Goal: Information Seeking & Learning: Learn about a topic

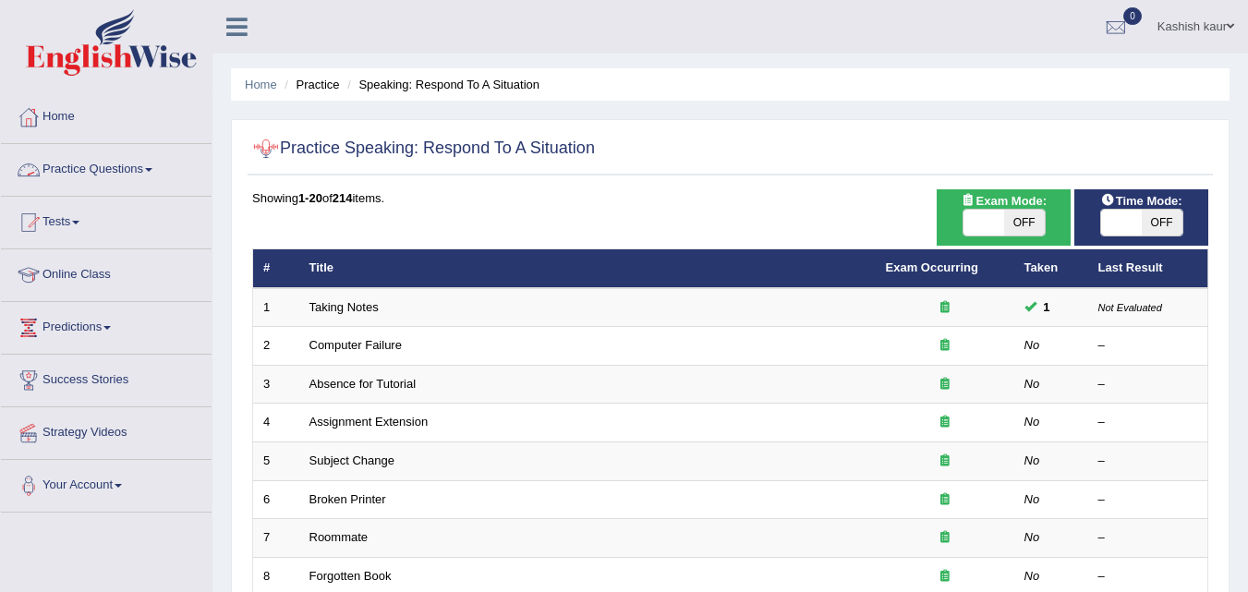
click at [141, 174] on link "Practice Questions" at bounding box center [106, 167] width 211 height 46
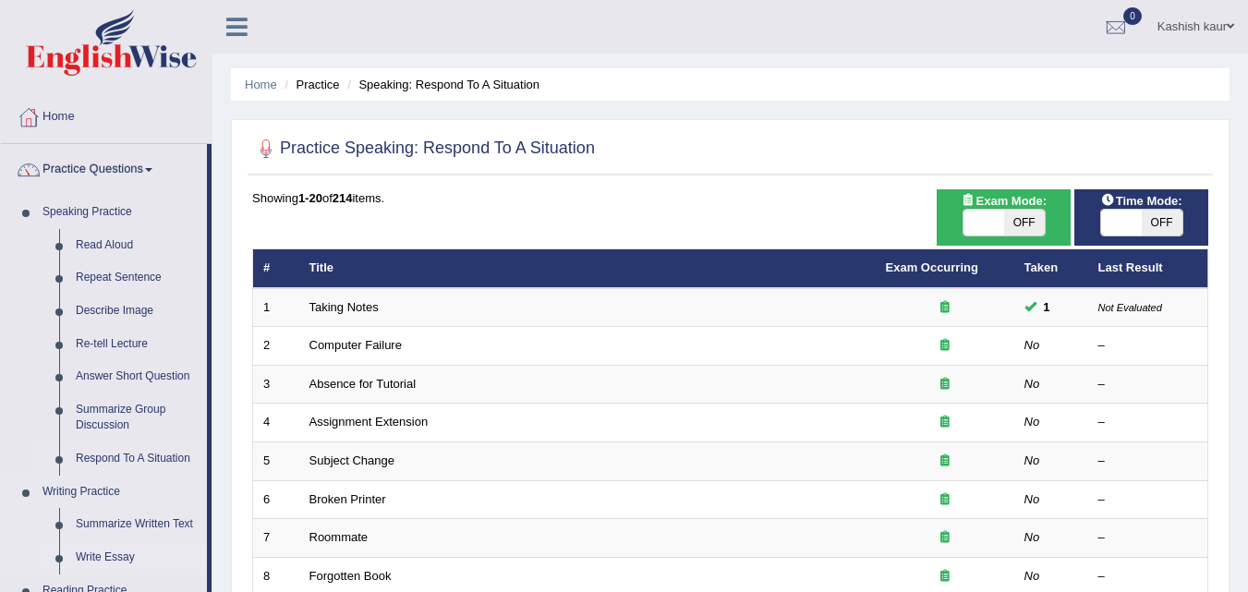
click at [113, 548] on link "Write Essay" at bounding box center [137, 557] width 140 height 33
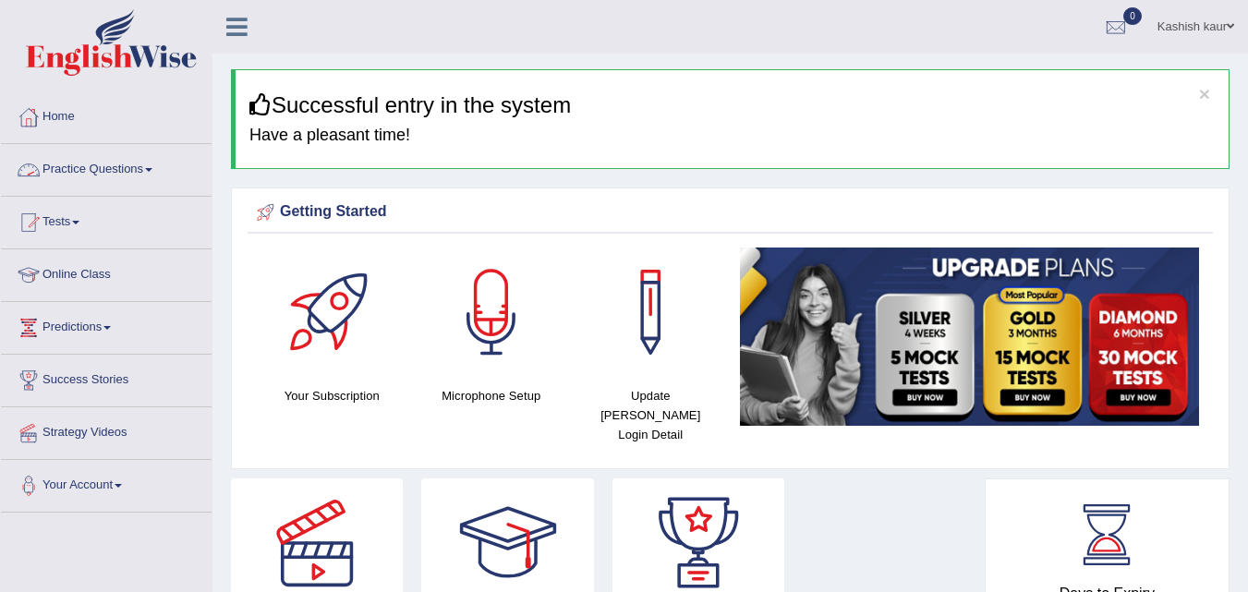
click at [152, 156] on link "Practice Questions" at bounding box center [106, 167] width 211 height 46
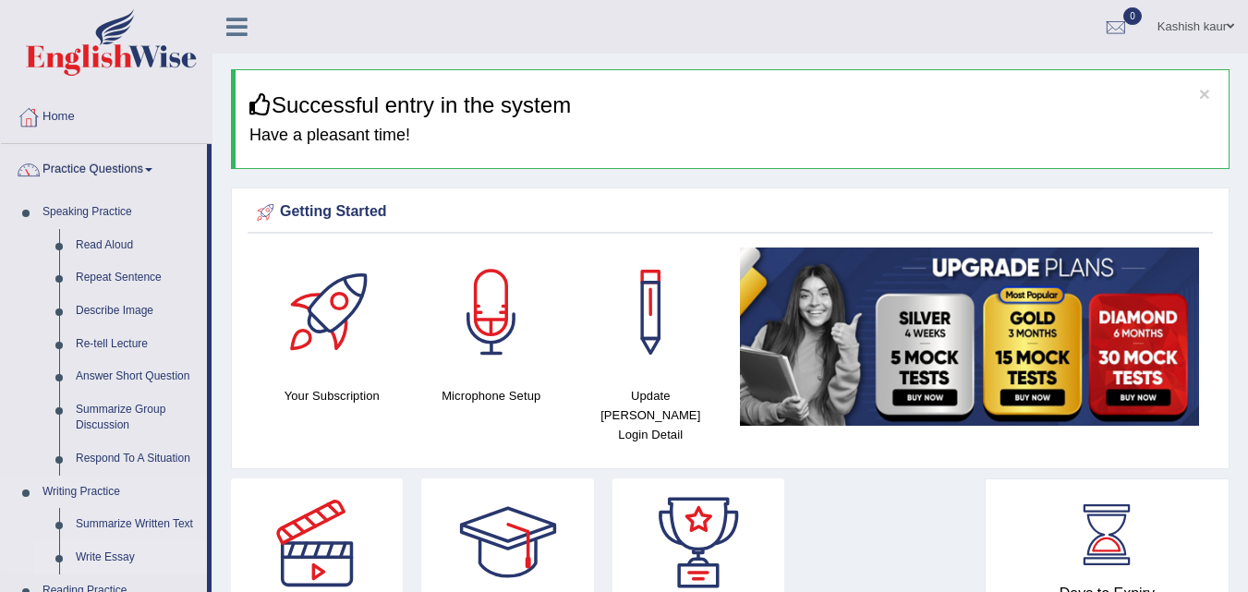
click at [106, 556] on link "Write Essay" at bounding box center [137, 557] width 140 height 33
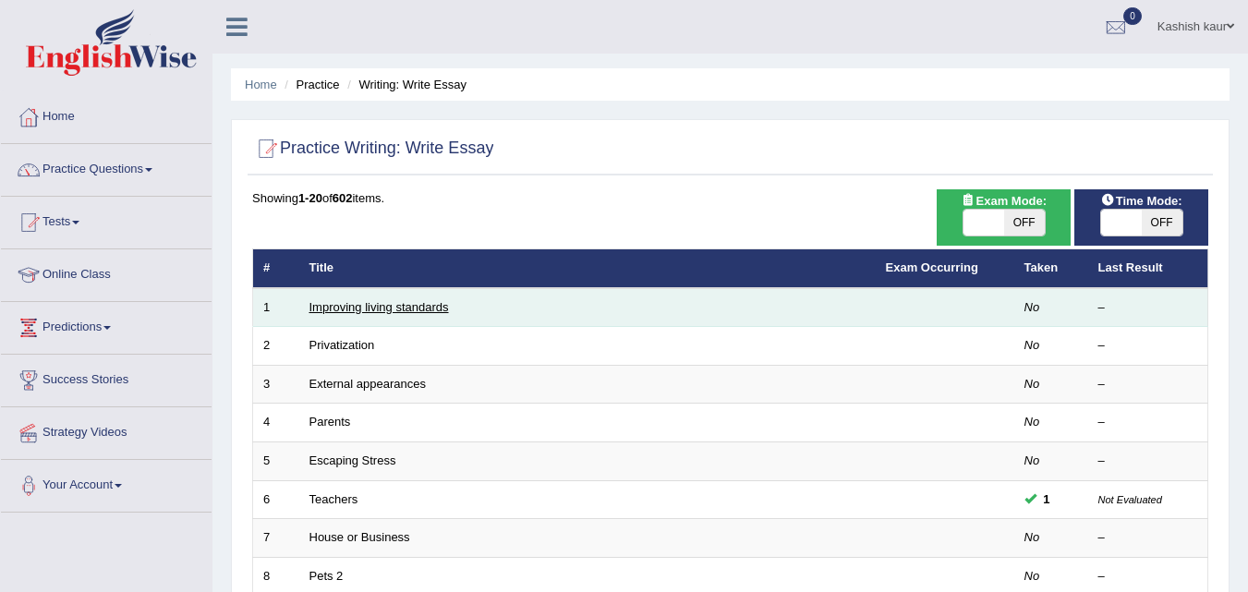
click at [383, 309] on link "Improving living standards" at bounding box center [380, 307] width 140 height 14
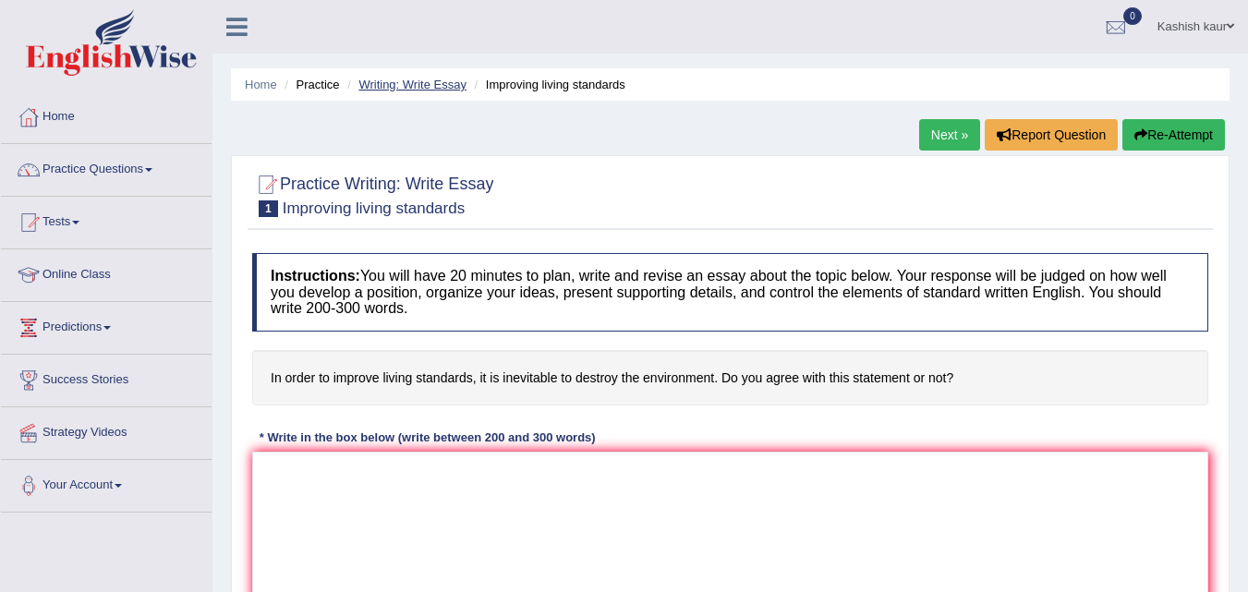
click at [419, 81] on link "Writing: Write Essay" at bounding box center [412, 85] width 108 height 14
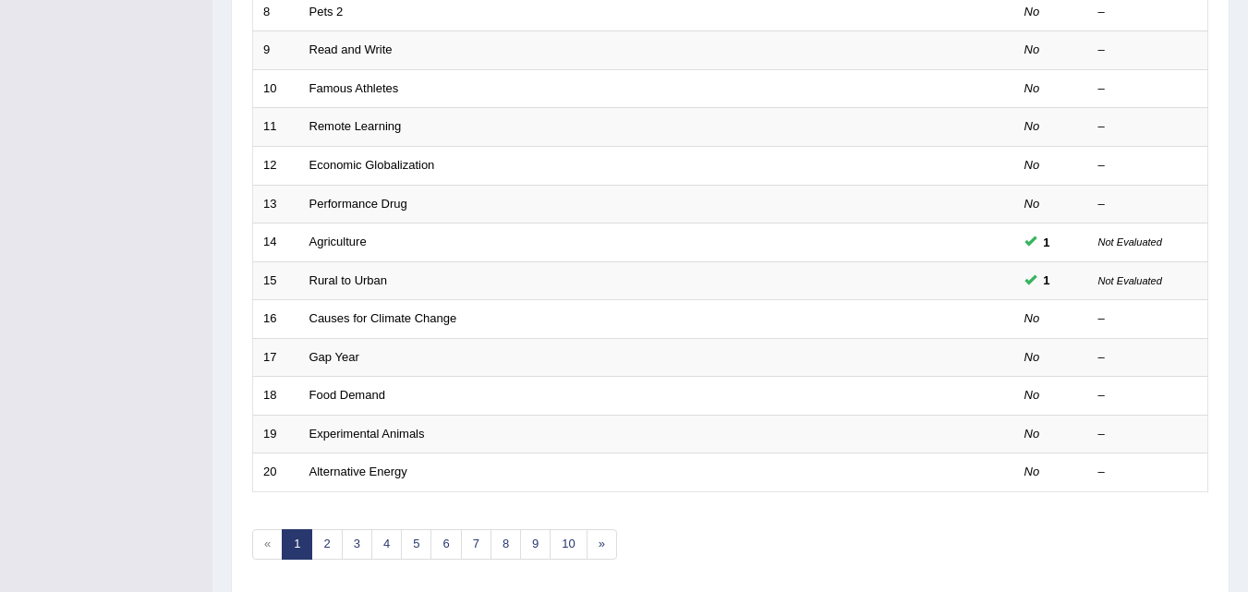
scroll to position [575, 0]
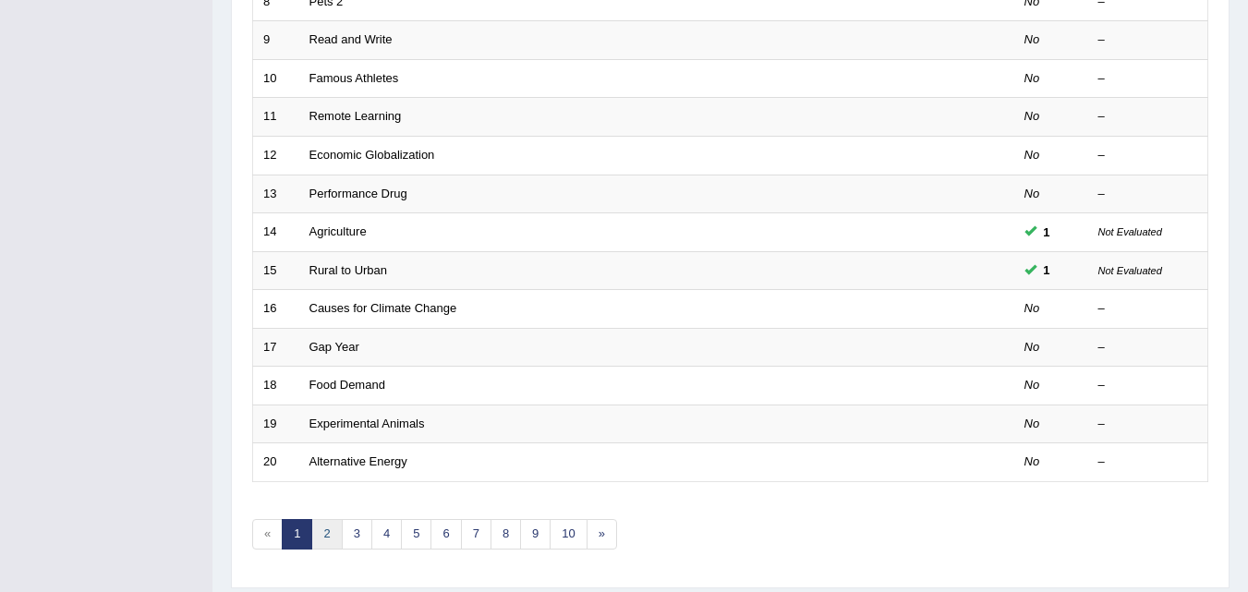
click at [334, 527] on link "2" at bounding box center [326, 534] width 30 height 30
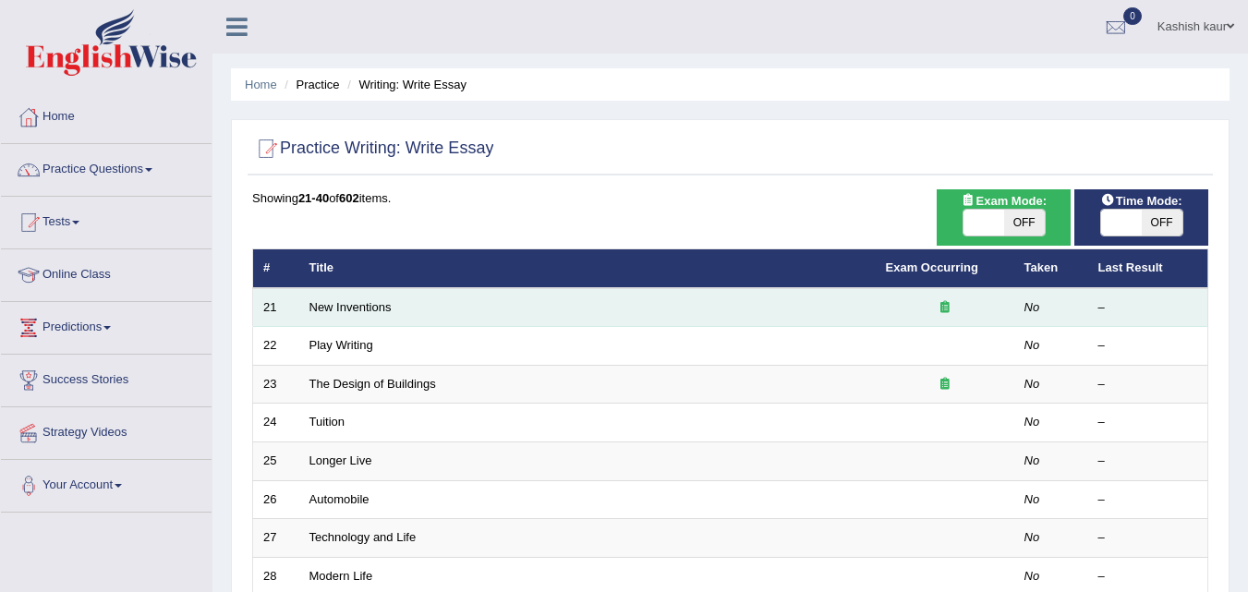
click at [942, 304] on icon at bounding box center [945, 307] width 9 height 12
click at [368, 302] on link "New Inventions" at bounding box center [351, 307] width 82 height 14
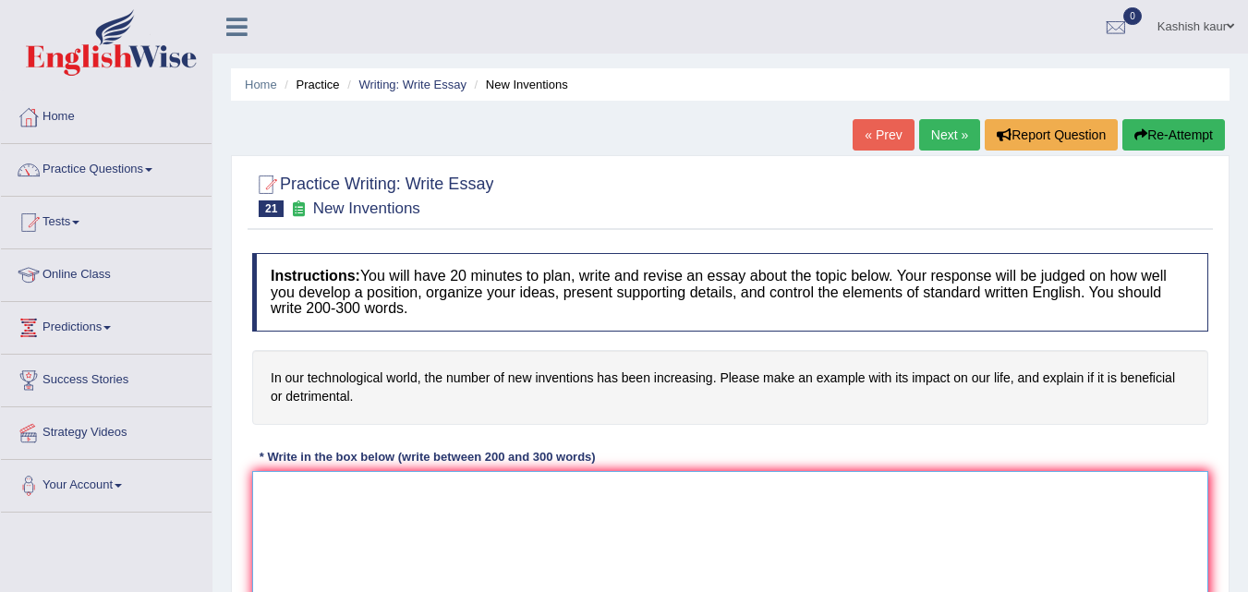
click at [637, 516] on textarea at bounding box center [730, 560] width 956 height 179
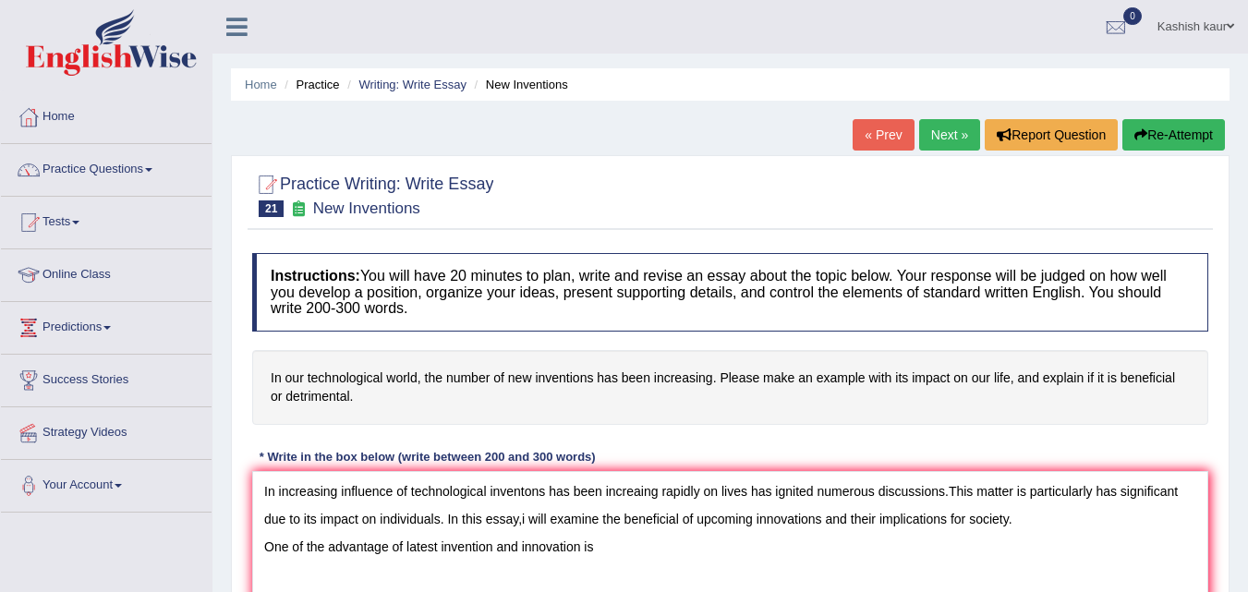
click at [1184, 193] on div at bounding box center [730, 194] width 956 height 56
click at [611, 553] on textarea "In increasing influence of technological inventons has been increaing rapidly o…" at bounding box center [730, 560] width 956 height 179
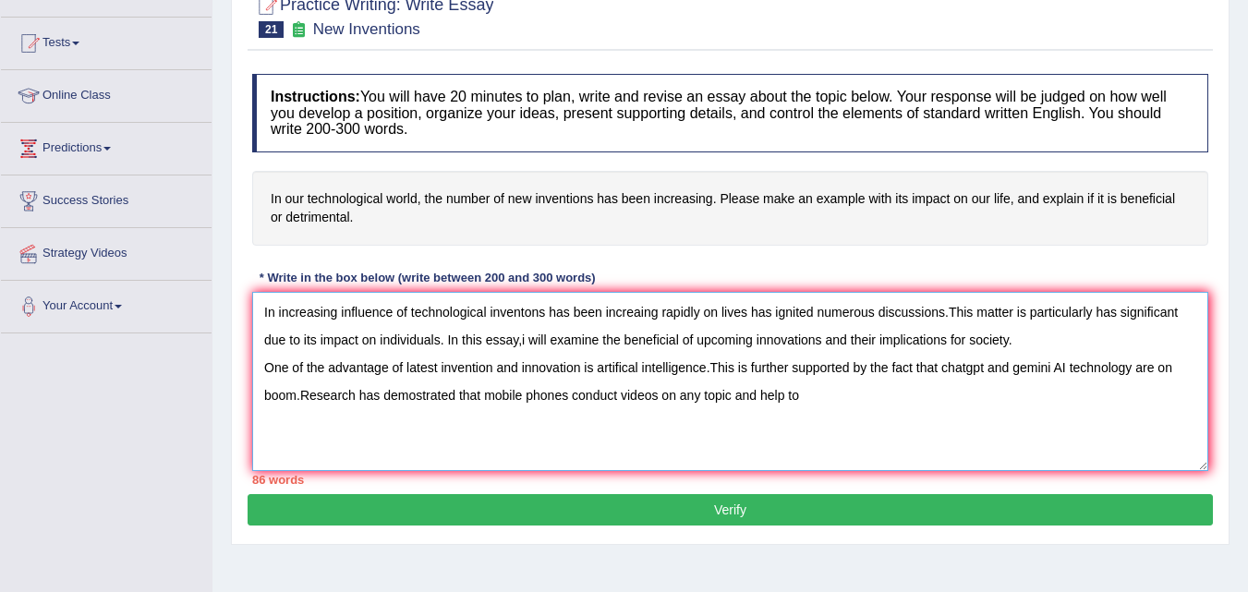
scroll to position [201, 0]
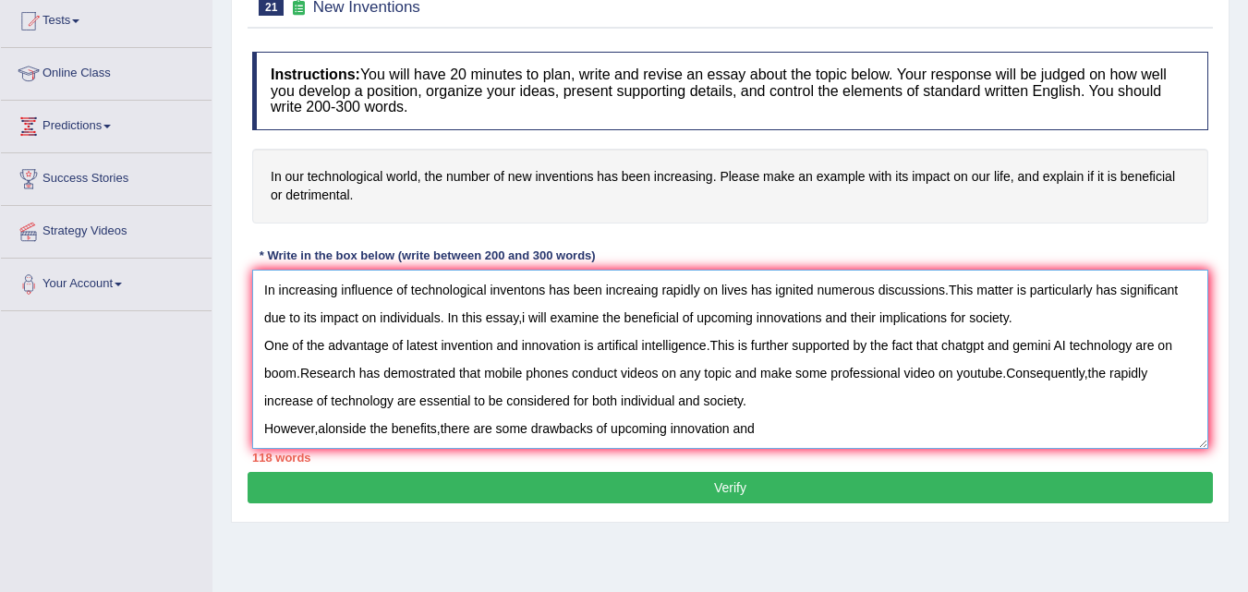
click at [345, 429] on textarea "In increasing influence of technological inventons has been increaing rapidly o…" at bounding box center [730, 359] width 956 height 179
click at [780, 433] on textarea "In increasing influence of technological inventons has been increaing rapidly o…" at bounding box center [730, 359] width 956 height 179
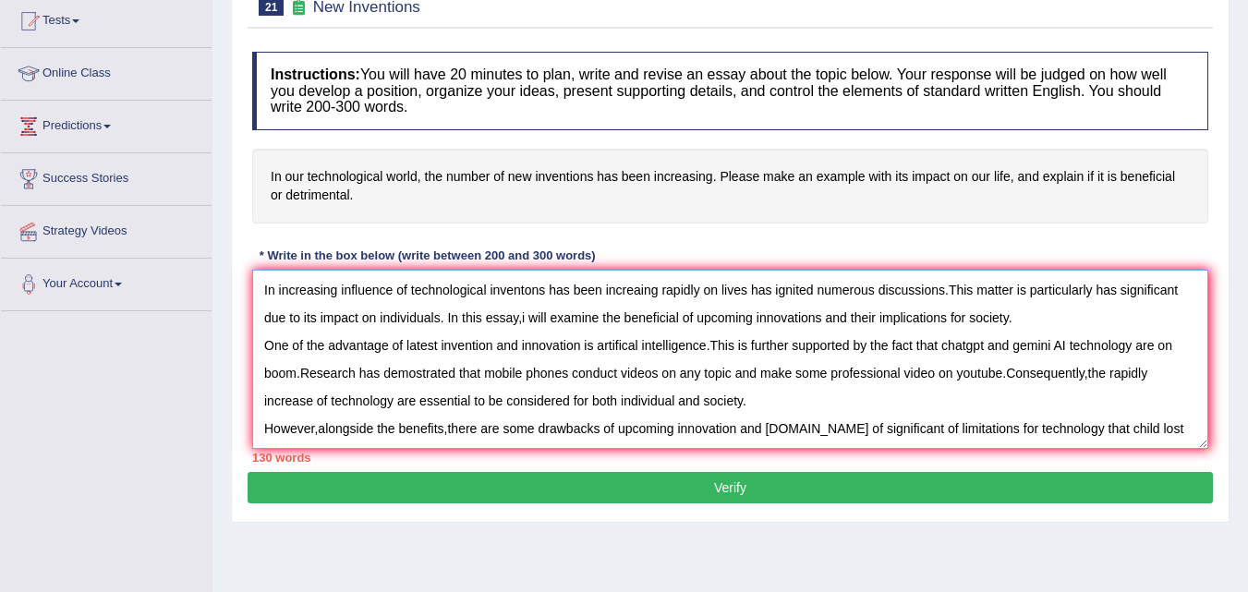
scroll to position [16, 0]
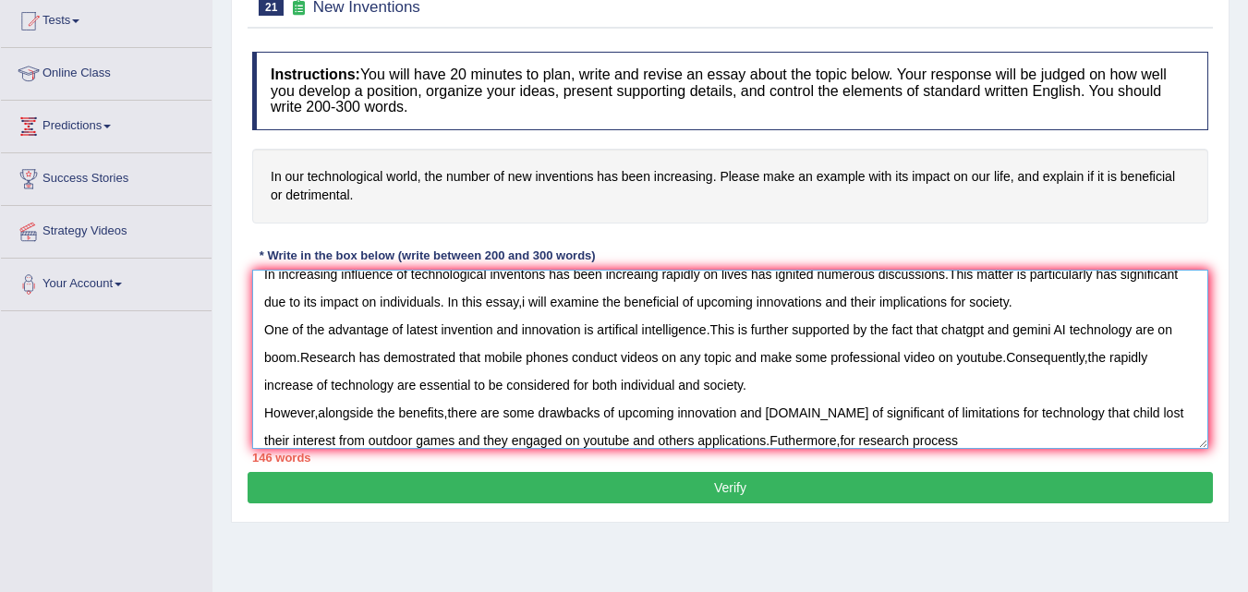
type textarea "In increasing influence of technological inventons has been increaing rapidly o…"
click at [795, 505] on div "Practice Writing: Write Essay 21 New Inventions Instructions: You will have 20 …" at bounding box center [730, 238] width 999 height 569
click at [793, 483] on button "Verify" at bounding box center [730, 487] width 965 height 31
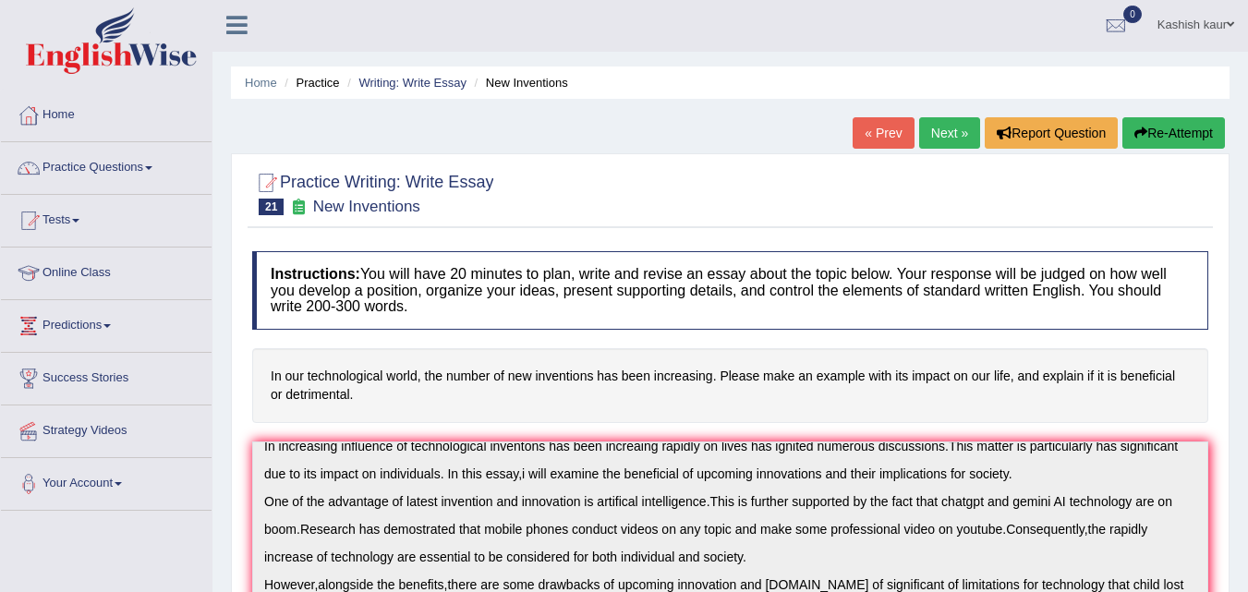
scroll to position [0, 0]
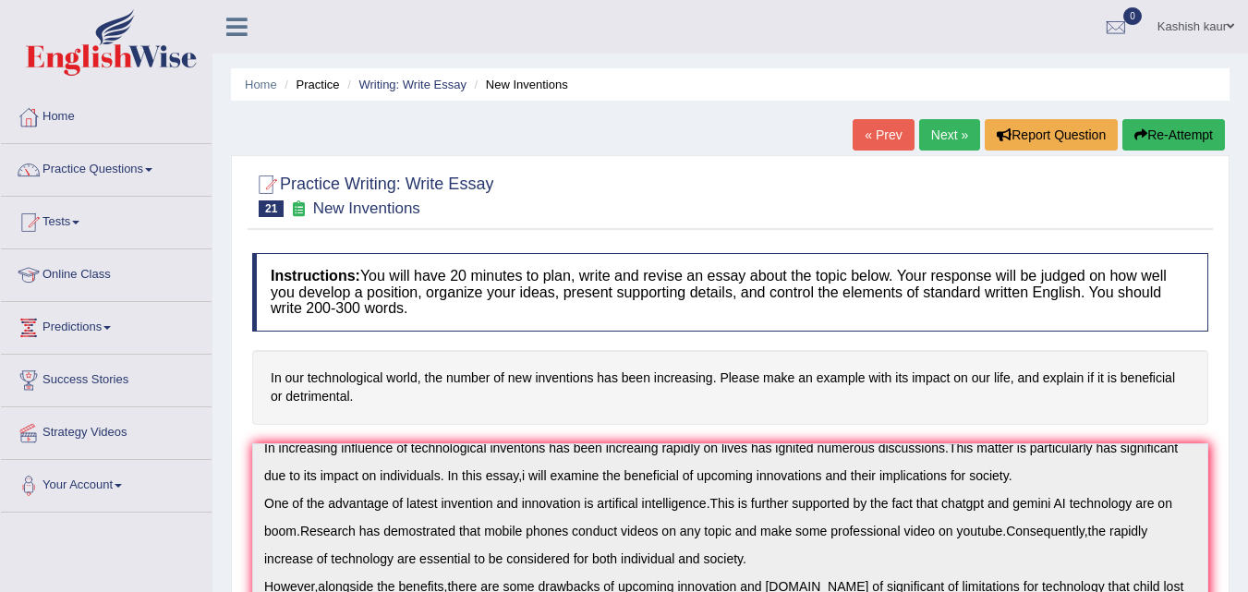
click at [940, 142] on link "Next »" at bounding box center [949, 134] width 61 height 31
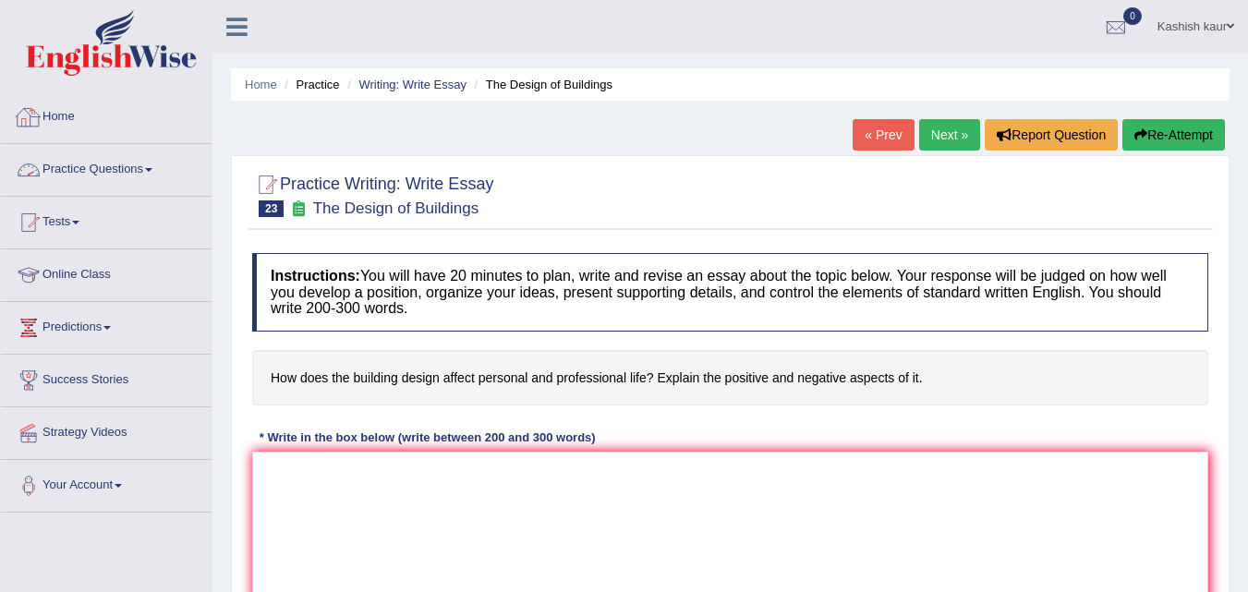
click at [152, 181] on link "Practice Questions" at bounding box center [106, 167] width 211 height 46
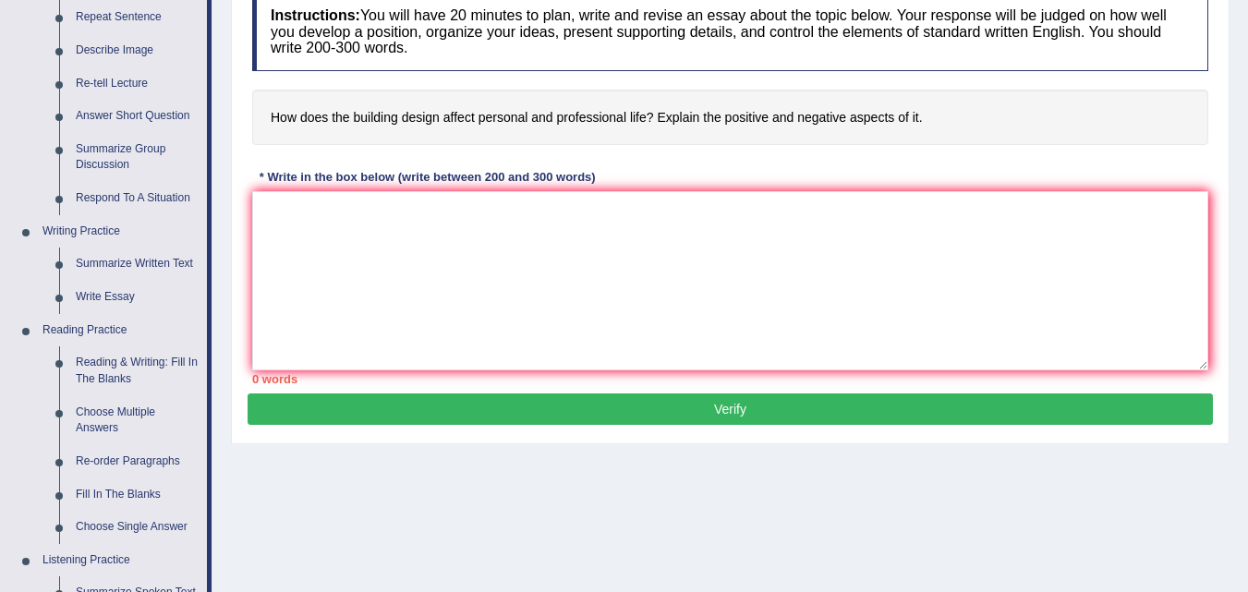
scroll to position [228, 0]
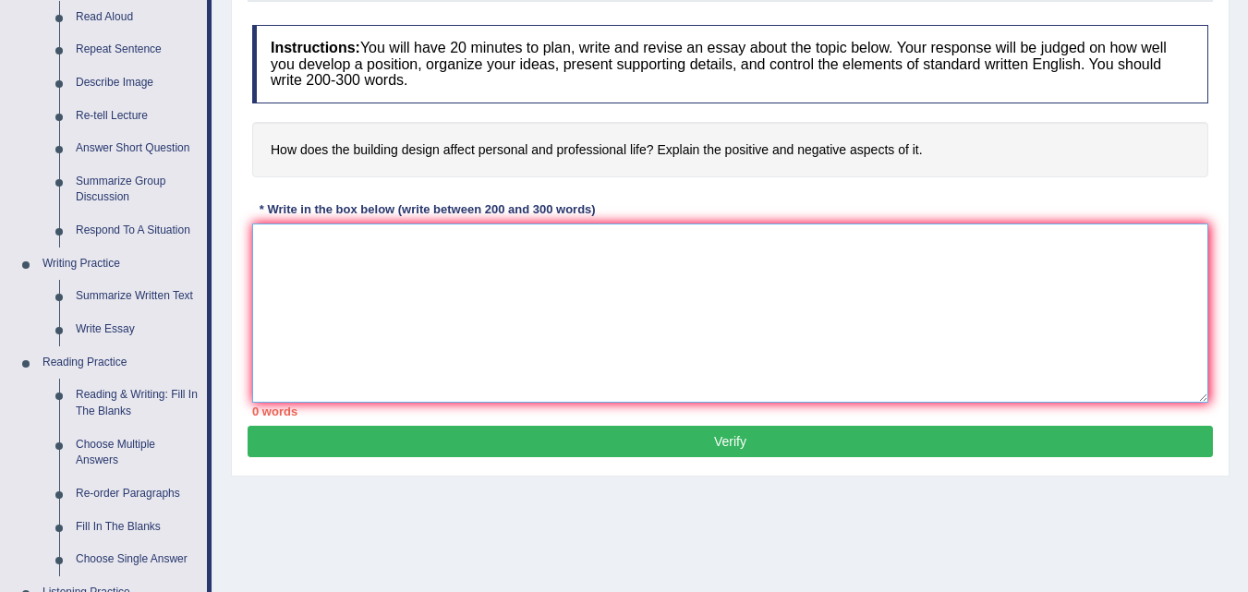
click at [687, 237] on textarea at bounding box center [730, 313] width 956 height 179
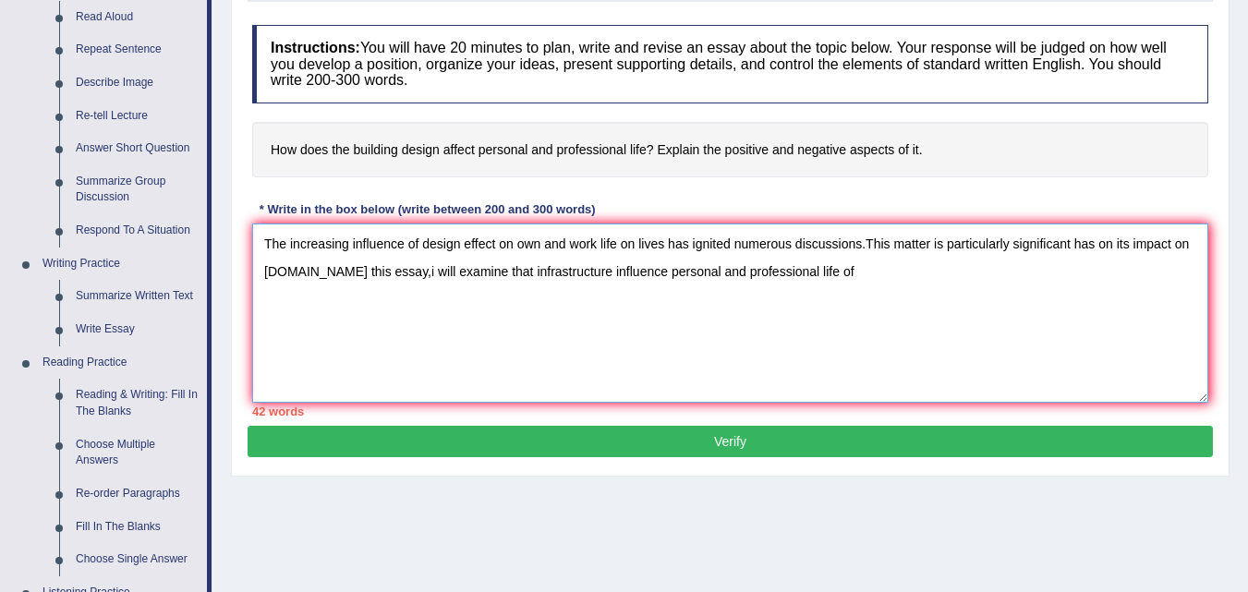
click at [826, 312] on textarea "The increasing influence of design effect on own and work life on lives has ign…" at bounding box center [730, 313] width 956 height 179
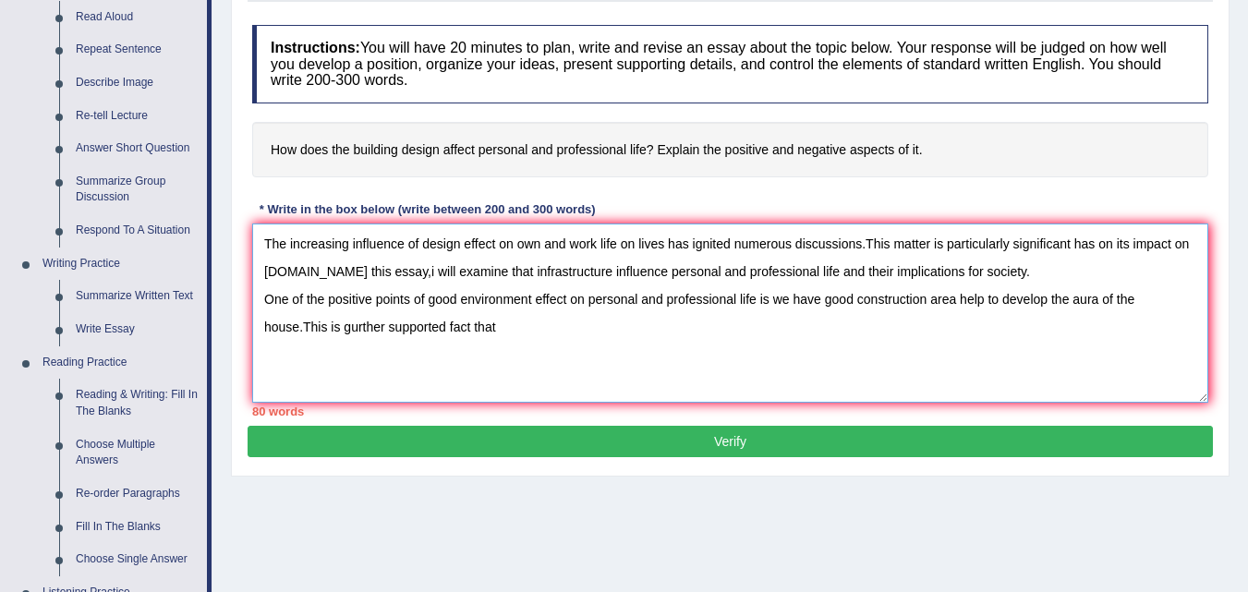
click at [346, 330] on textarea "The increasing influence of design effect on own and work life on lives has ign…" at bounding box center [730, 313] width 956 height 179
click at [498, 330] on textarea "The increasing influence of design effect on own and work life on lives has ign…" at bounding box center [730, 313] width 956 height 179
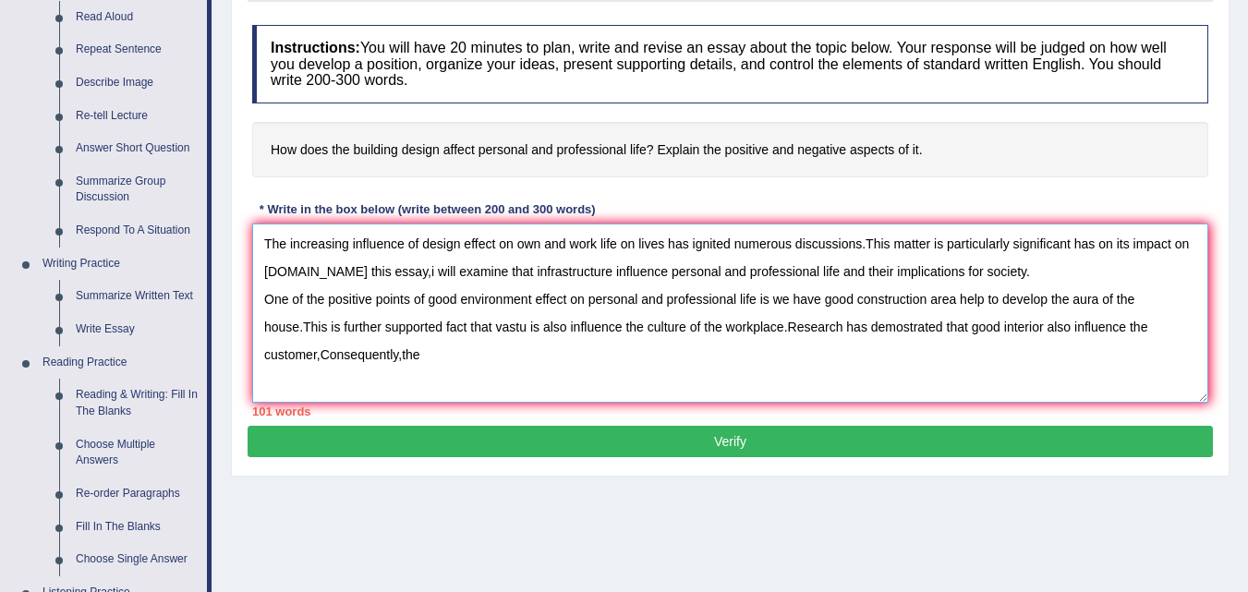
type textarea "The increasing influence of design effect on own and work life on lives has ign…"
click at [637, 436] on button "Verify" at bounding box center [730, 441] width 965 height 31
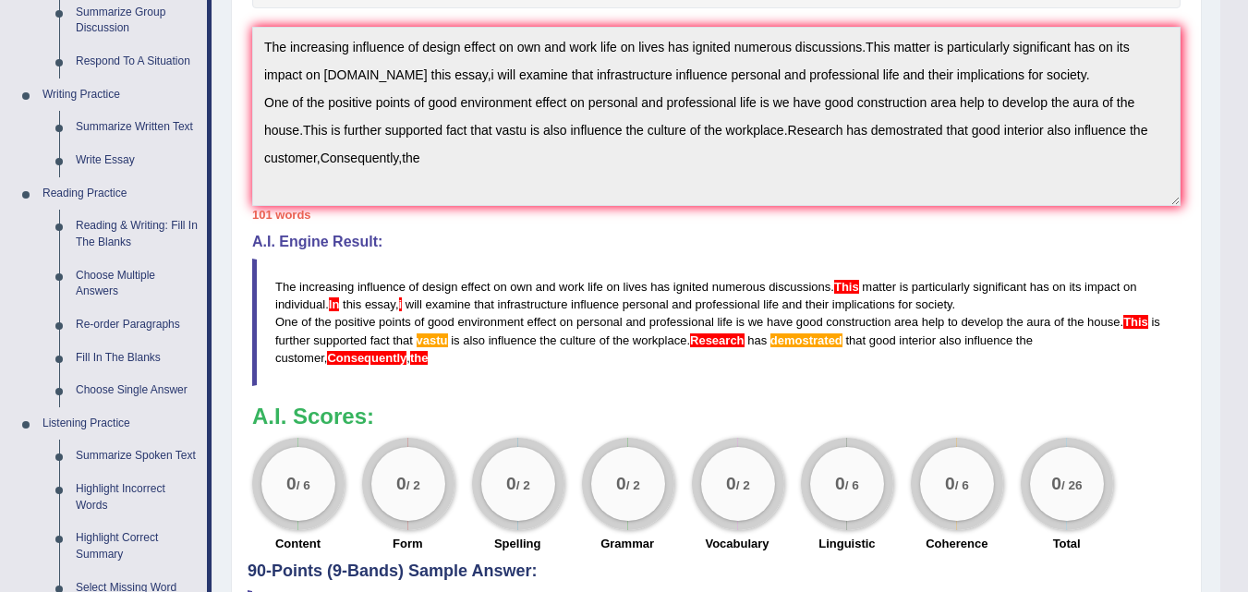
scroll to position [0, 0]
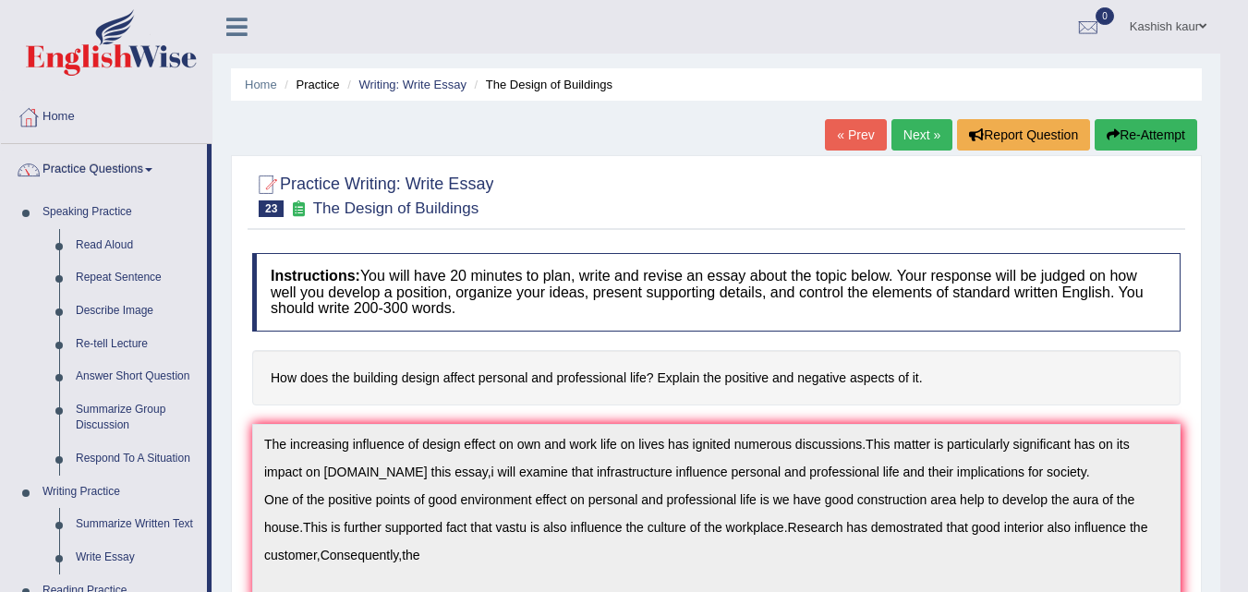
click at [916, 137] on link "Next »" at bounding box center [922, 134] width 61 height 31
